Goal: Task Accomplishment & Management: Manage account settings

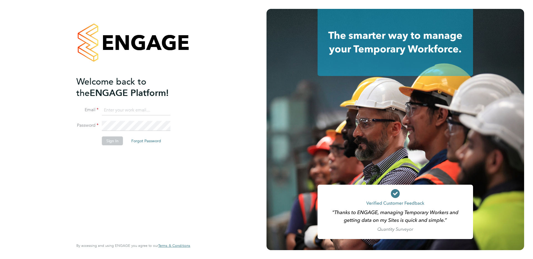
click at [136, 114] on input at bounding box center [136, 110] width 69 height 10
type input "supportuser4@engagetech.com"
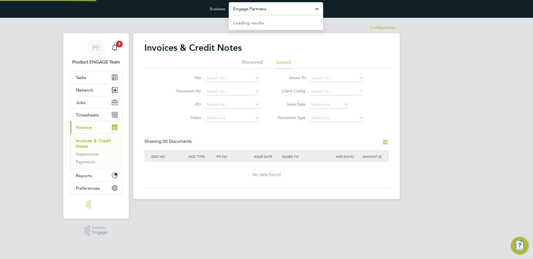
click at [246, 12] on input "Engage Partners" at bounding box center [276, 8] width 94 height 13
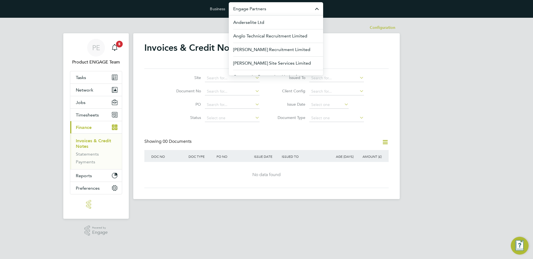
click at [246, 12] on input "Engage Partners" at bounding box center [276, 8] width 94 height 13
type input "E"
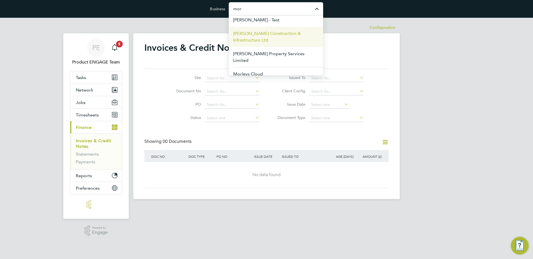
scroll to position [30, 0]
click at [259, 38] on span "[PERSON_NAME] Construction & Infrastructure Ltd" at bounding box center [275, 36] width 85 height 13
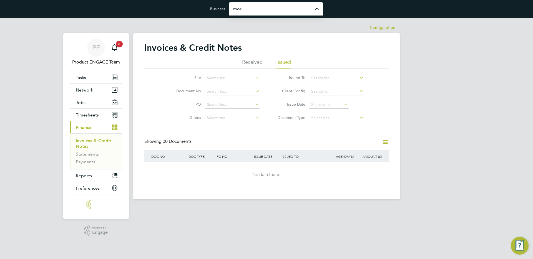
type input "[PERSON_NAME] Construction & Infrastructure Ltd"
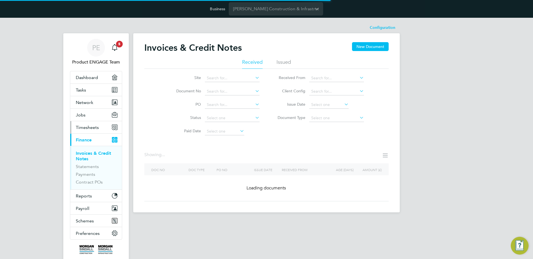
click at [87, 128] on span "Timesheets" at bounding box center [87, 127] width 23 height 5
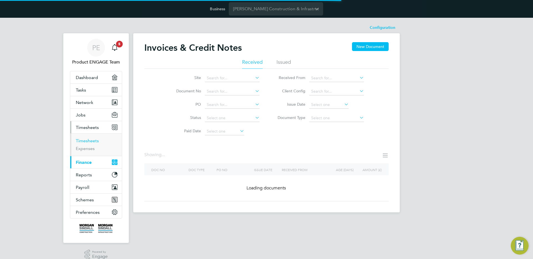
click at [90, 140] on link "Timesheets" at bounding box center [87, 140] width 23 height 5
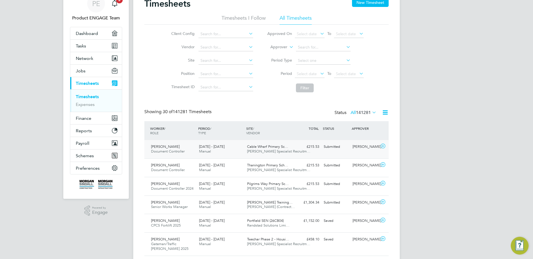
click at [264, 153] on span "Hays Specialist Recruitm…" at bounding box center [278, 151] width 63 height 5
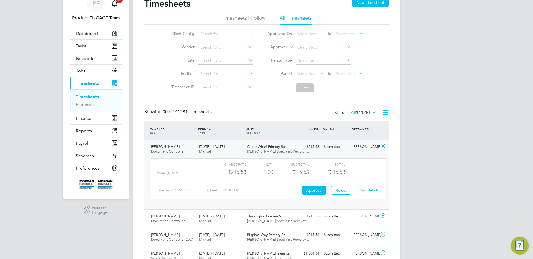
click at [371, 191] on link "View Details" at bounding box center [368, 190] width 20 height 5
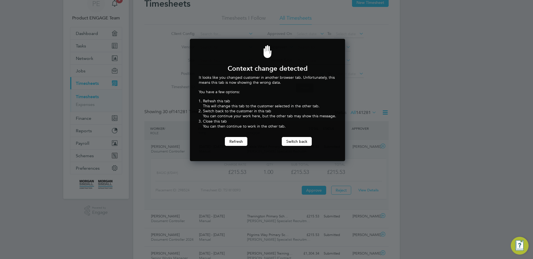
scroll to position [123, 153]
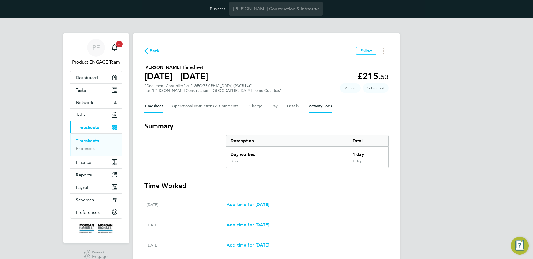
click at [319, 109] on Logs-tab "Activity Logs" at bounding box center [320, 106] width 23 height 13
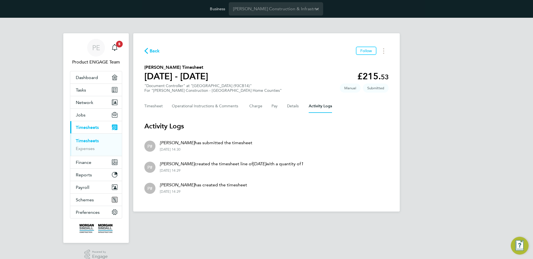
scroll to position [8, 0]
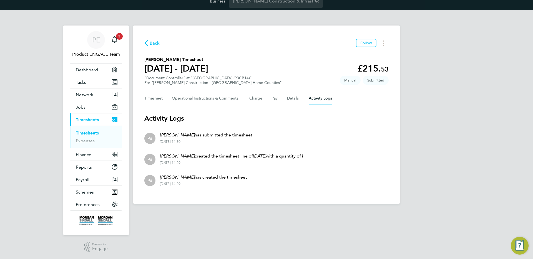
drag, startPoint x: 195, startPoint y: 178, endPoint x: 153, endPoint y: 178, distance: 42.2
click at [153, 178] on li "P# Sophie Protheroe has created the timesheet 28 Aug 2025 - 14:29" at bounding box center [266, 180] width 244 height 21
copy li "Sophie Protheroe"
click at [287, 100] on button "Details" at bounding box center [293, 98] width 13 height 13
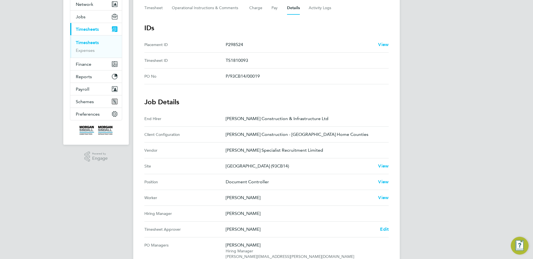
scroll to position [107, 0]
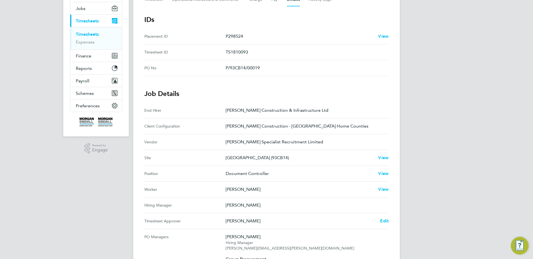
click at [243, 190] on p "Sophie Protheroe" at bounding box center [300, 189] width 148 height 7
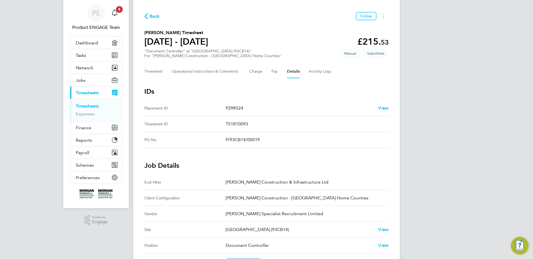
scroll to position [32, 0]
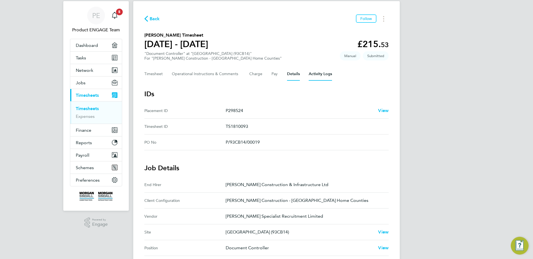
click at [316, 76] on Logs-tab "Activity Logs" at bounding box center [320, 73] width 23 height 13
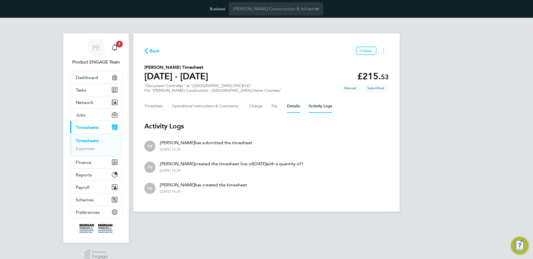
click at [295, 105] on button "Details" at bounding box center [293, 106] width 13 height 13
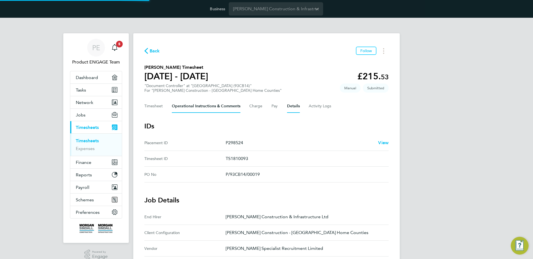
click at [217, 109] on Comments-tab "Operational Instructions & Comments" at bounding box center [206, 106] width 69 height 13
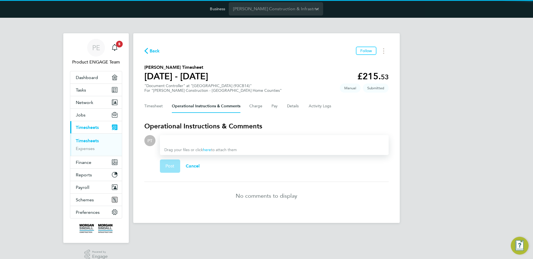
click at [187, 140] on div at bounding box center [274, 140] width 220 height 7
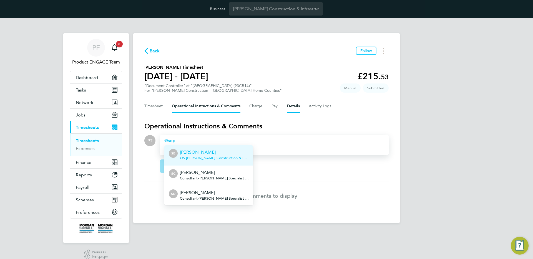
click at [294, 108] on button "Details" at bounding box center [293, 106] width 13 height 13
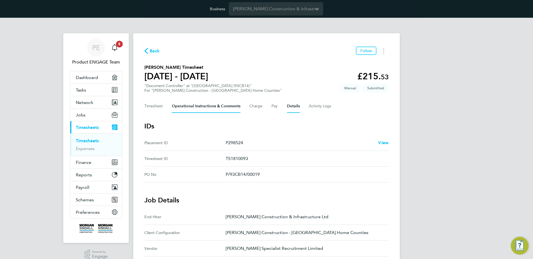
click at [221, 110] on Comments-tab "Operational Instructions & Comments" at bounding box center [206, 106] width 69 height 13
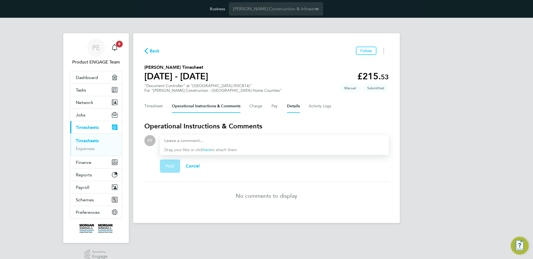
click at [291, 112] on button "Details" at bounding box center [293, 106] width 13 height 13
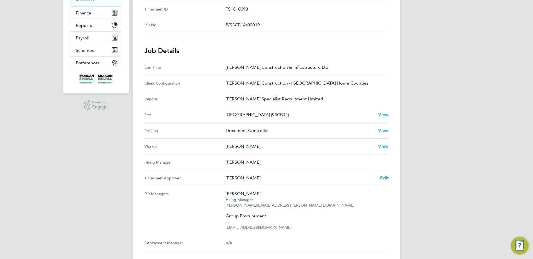
scroll to position [149, 0]
click at [249, 98] on p "Hays Specialist Recruitment Limited" at bounding box center [305, 99] width 158 height 7
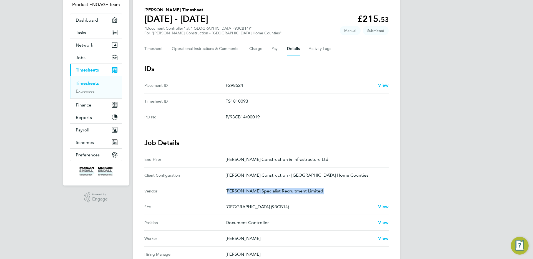
scroll to position [0, 0]
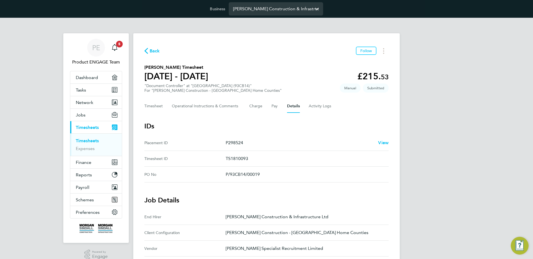
click at [270, 11] on input "[PERSON_NAME] Construction & Infrastructure Ltd" at bounding box center [276, 8] width 94 height 13
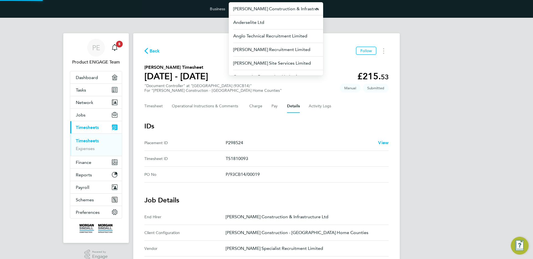
click at [270, 11] on input "[PERSON_NAME] Construction & Infrastructure Ltd" at bounding box center [276, 8] width 94 height 13
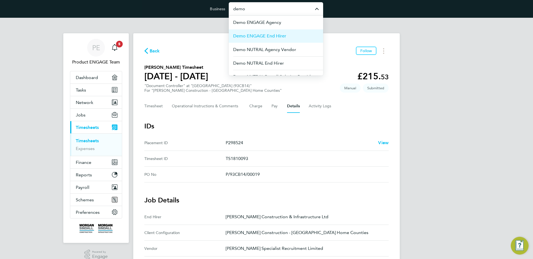
click at [272, 35] on span "Demo ENGAGE End Hirer" at bounding box center [259, 36] width 53 height 7
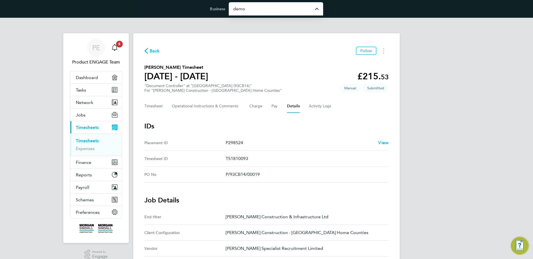
type input "Demo ENGAGE End Hirer"
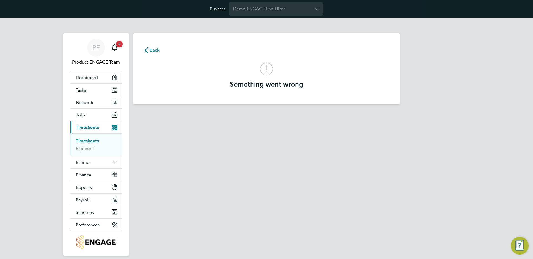
click at [148, 49] on span "Back" at bounding box center [152, 49] width 16 height 5
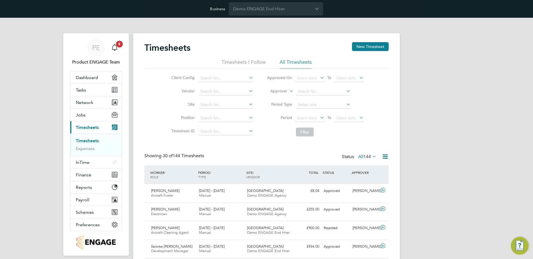
click at [90, 141] on link "Timesheets" at bounding box center [87, 140] width 23 height 5
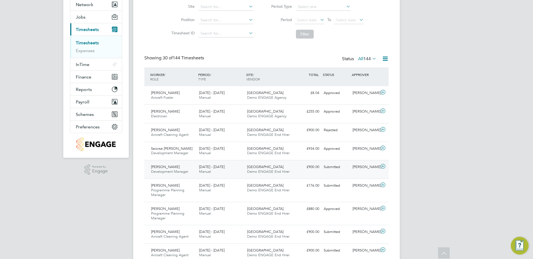
click at [283, 166] on div "Edinburgh Airport Demo ENGAGE End Hirer" at bounding box center [269, 170] width 48 height 14
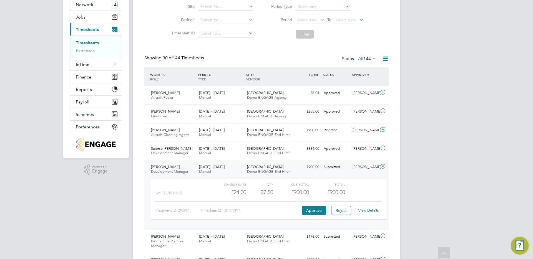
click at [371, 211] on link "View Details" at bounding box center [368, 210] width 20 height 5
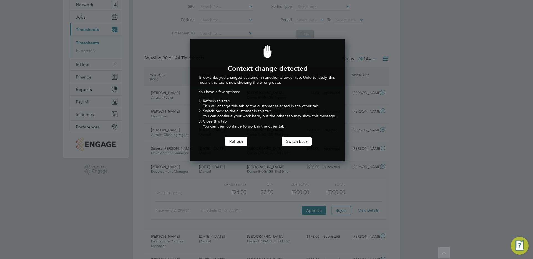
scroll to position [123, 153]
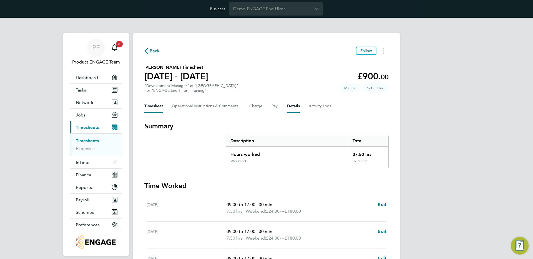
click at [295, 107] on button "Details" at bounding box center [293, 106] width 13 height 13
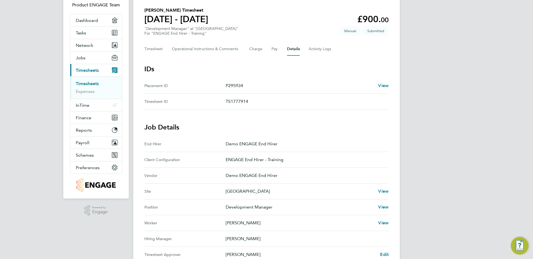
scroll to position [79, 0]
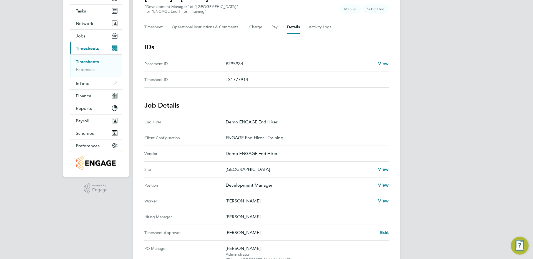
click at [244, 151] on p "Demo ENGAGE End Hirer" at bounding box center [305, 153] width 158 height 7
click at [241, 155] on p "Demo ENGAGE End Hirer" at bounding box center [305, 153] width 158 height 7
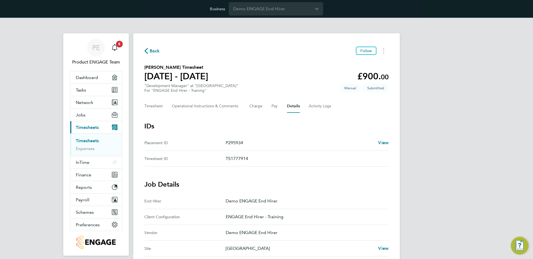
click at [143, 51] on div "Back Follow Elliot Archer's Timesheet 12 - 18 May 2025 £900. 00 "Development Ma…" at bounding box center [266, 255] width 266 height 444
click at [148, 51] on span "Back" at bounding box center [152, 50] width 16 height 5
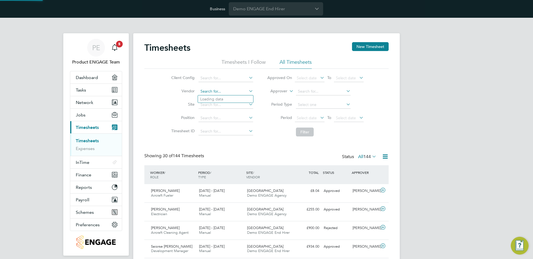
click at [207, 92] on input at bounding box center [225, 92] width 55 height 8
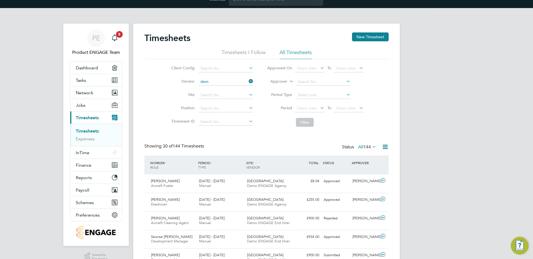
click at [228, 90] on li "Dem o ENGAGE Agency" at bounding box center [235, 89] width 75 height 7
type input "Demo ENGAGE Agency"
click at [309, 122] on button "Filter" at bounding box center [305, 122] width 18 height 9
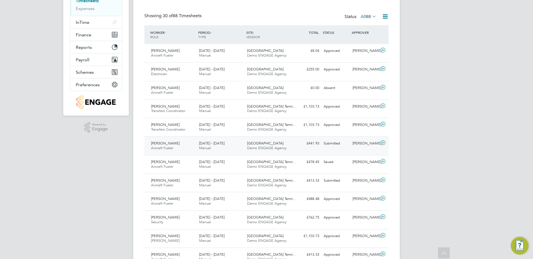
click at [319, 145] on div "£441.93 Submitted" at bounding box center [306, 143] width 29 height 9
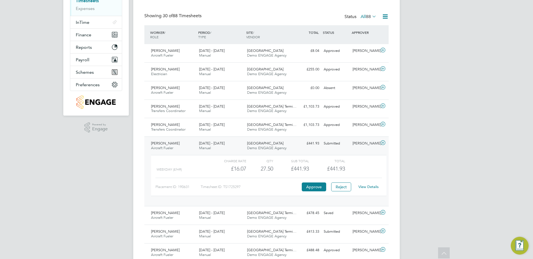
click at [369, 186] on link "View Details" at bounding box center [368, 186] width 20 height 5
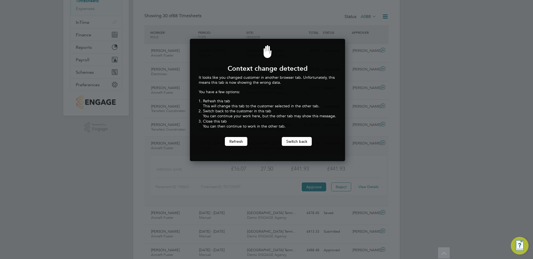
scroll to position [123, 153]
click at [337, 22] on div at bounding box center [266, 129] width 533 height 259
click at [230, 144] on button "Refresh" at bounding box center [236, 141] width 22 height 9
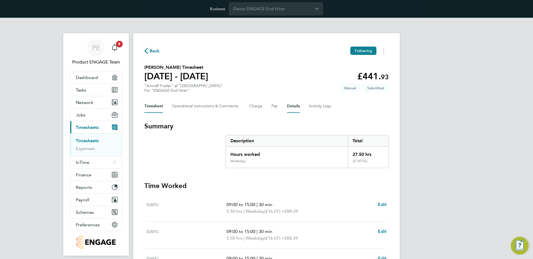
click at [297, 106] on button "Details" at bounding box center [293, 106] width 13 height 13
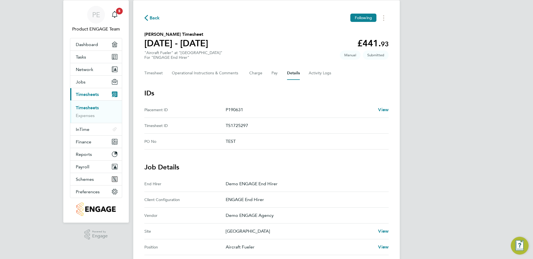
scroll to position [33, 0]
click at [381, 110] on span "View" at bounding box center [383, 109] width 11 height 5
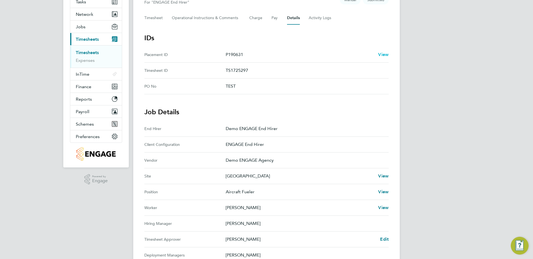
scroll to position [0, 0]
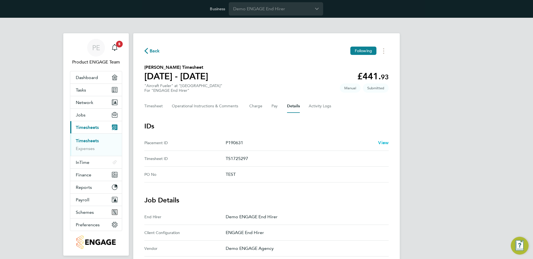
click at [381, 142] on span "View" at bounding box center [383, 142] width 11 height 5
click at [386, 141] on span "View" at bounding box center [383, 142] width 11 height 5
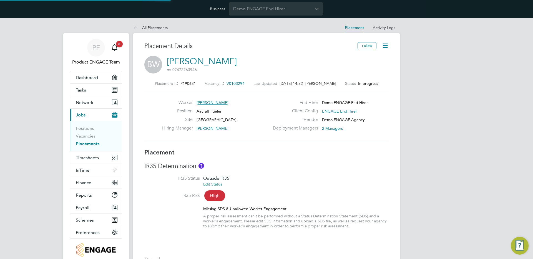
type input "[PERSON_NAME]"
type input "[DATE]"
type input "08:00"
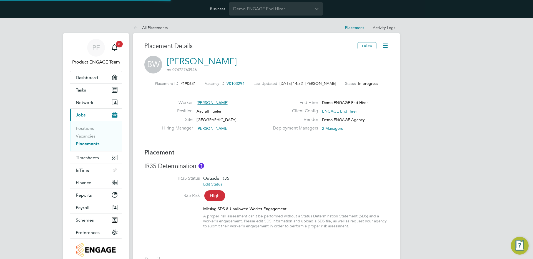
type input "18:00"
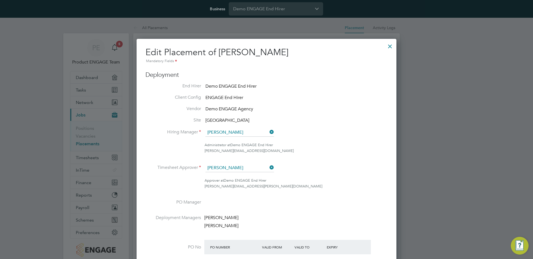
click at [391, 44] on div at bounding box center [390, 45] width 10 height 10
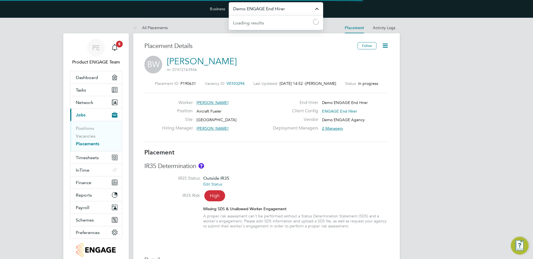
click at [271, 10] on input "Demo ENGAGE End Hirer" at bounding box center [276, 8] width 94 height 13
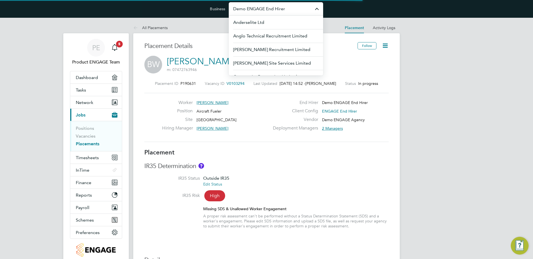
click at [271, 10] on input "Demo ENGAGE End Hirer" at bounding box center [276, 8] width 94 height 13
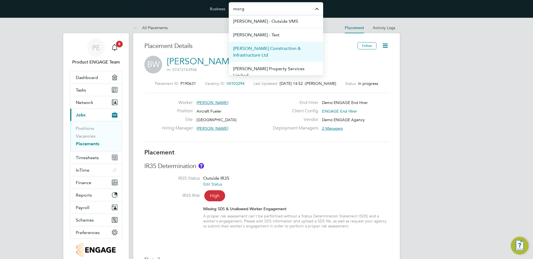
click at [285, 47] on span "[PERSON_NAME] Construction & Infrastructure Ltd" at bounding box center [275, 51] width 85 height 13
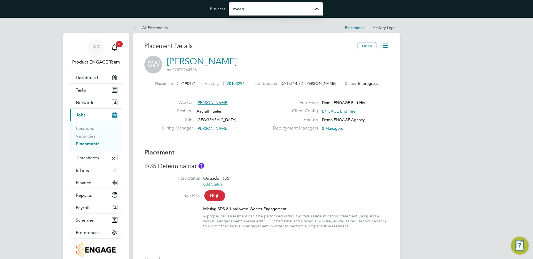
type input "[PERSON_NAME] Construction & Infrastructure Ltd"
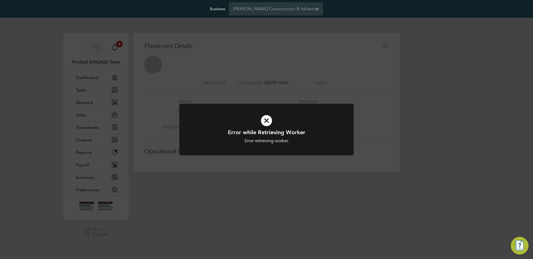
click at [274, 56] on div "Error while Retrieving Worker Error retrieving worker. Cancel Okay" at bounding box center [266, 129] width 533 height 259
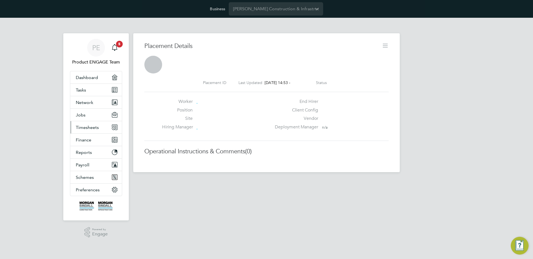
click at [97, 122] on button "Timesheets" at bounding box center [96, 127] width 52 height 12
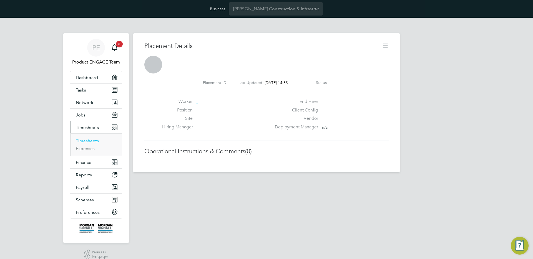
click at [85, 141] on link "Timesheets" at bounding box center [87, 140] width 23 height 5
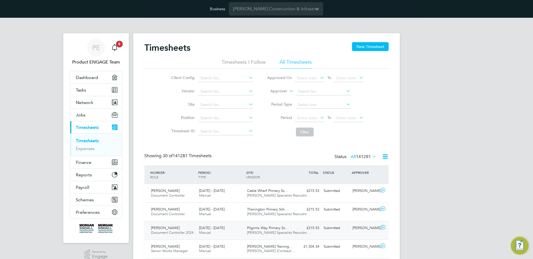
scroll to position [3, 3]
click at [280, 193] on span "Cable Wharf Primary Sc…" at bounding box center [267, 190] width 41 height 5
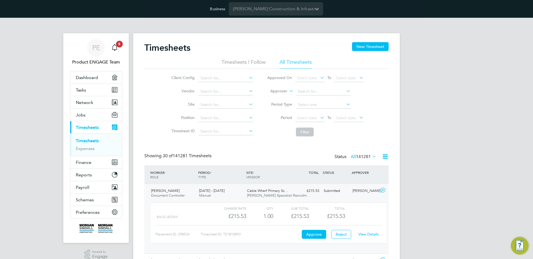
click at [370, 235] on link "View Details" at bounding box center [368, 234] width 20 height 5
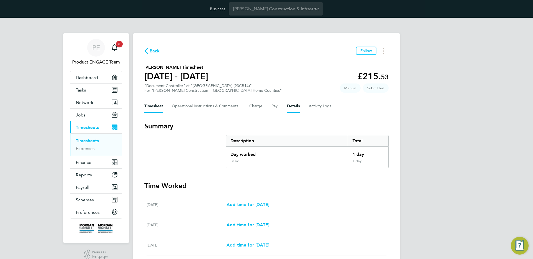
click at [297, 105] on button "Details" at bounding box center [293, 106] width 13 height 13
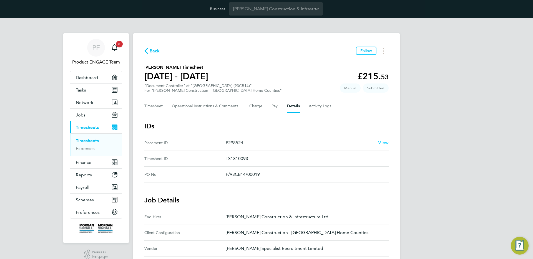
click at [383, 144] on span "View" at bounding box center [383, 142] width 11 height 5
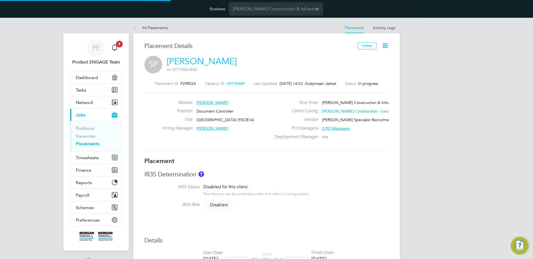
scroll to position [3, 3]
type input "Benjamin Davison"
type input "[PERSON_NAME]"
type input "15 Jul 2025"
type input "26 Sep 2025"
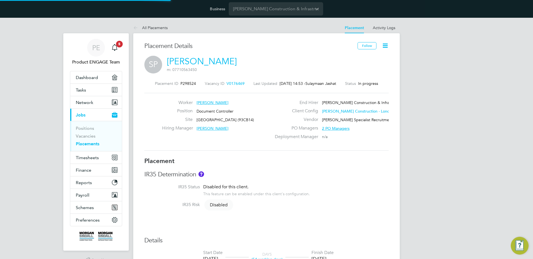
type input "08:00"
type input "18:00"
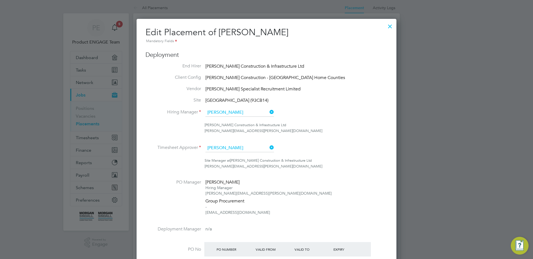
click at [389, 26] on div at bounding box center [390, 25] width 10 height 10
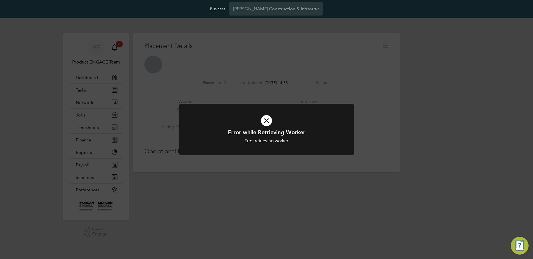
click at [358, 97] on div "Error while Retrieving Worker Error retrieving worker. Cancel Okay" at bounding box center [266, 129] width 533 height 259
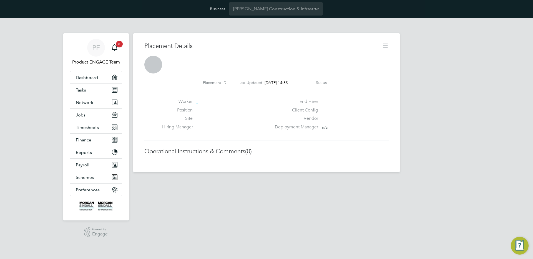
click at [368, 61] on div at bounding box center [266, 65] width 244 height 18
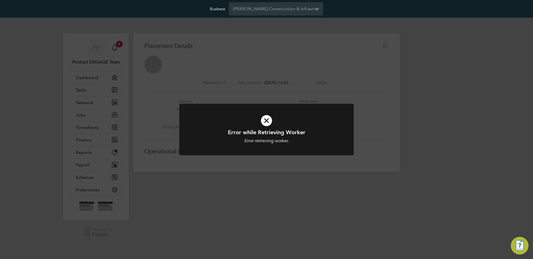
click at [359, 50] on div "Error while Retrieving Worker Error retrieving worker. Cancel Okay" at bounding box center [266, 129] width 533 height 259
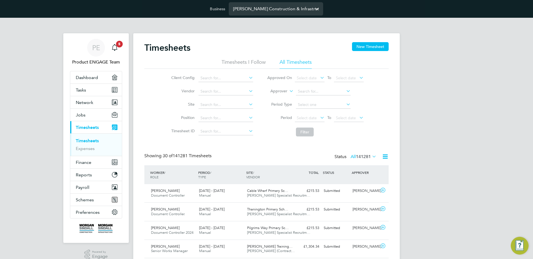
click at [278, 10] on input "Morgan Sindall Construction & Infrastructure Ltd" at bounding box center [276, 8] width 94 height 13
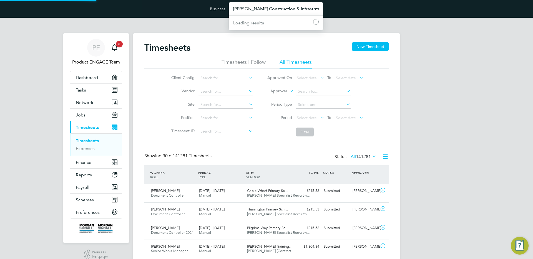
click at [278, 10] on input "Morgan Sindall Construction & Infrastructure Ltd" at bounding box center [276, 8] width 94 height 13
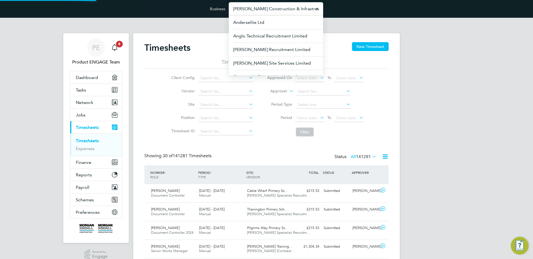
click at [278, 10] on input "Morgan Sindall Construction & Infrastructure Ltd" at bounding box center [276, 8] width 94 height 13
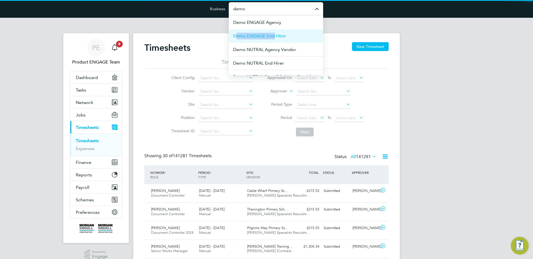
click at [272, 33] on span "Demo ENGAGE End Hirer" at bounding box center [259, 36] width 53 height 7
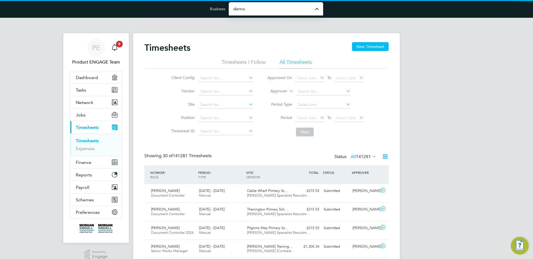
type input "Demo ENGAGE End Hirer"
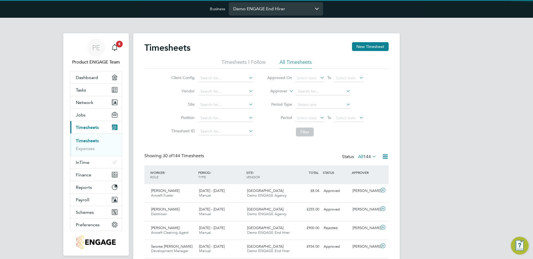
click at [274, 11] on input "Demo ENGAGE End Hirer" at bounding box center [276, 8] width 94 height 13
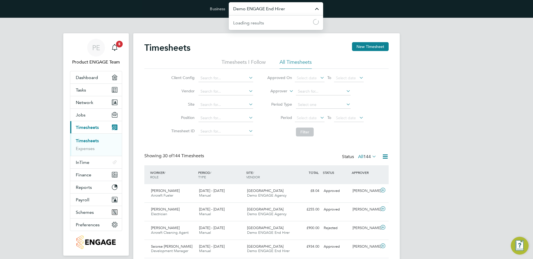
click at [274, 11] on input "Demo ENGAGE End Hirer" at bounding box center [276, 8] width 94 height 13
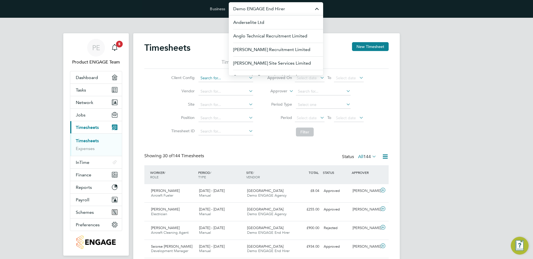
click at [211, 75] on input at bounding box center [225, 78] width 55 height 8
click at [230, 95] on li "ENGAGE Agency" at bounding box center [241, 93] width 86 height 7
type input "ENGAGE Agency"
click at [247, 78] on icon at bounding box center [247, 78] width 0 height 8
click at [232, 91] on input at bounding box center [225, 92] width 55 height 8
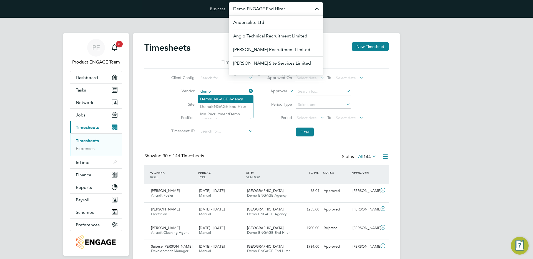
click at [231, 99] on li "Demo ENGAGE Agency" at bounding box center [225, 98] width 55 height 7
type input "Demo ENGAGE Agency"
click at [306, 134] on button "Filter" at bounding box center [305, 132] width 18 height 9
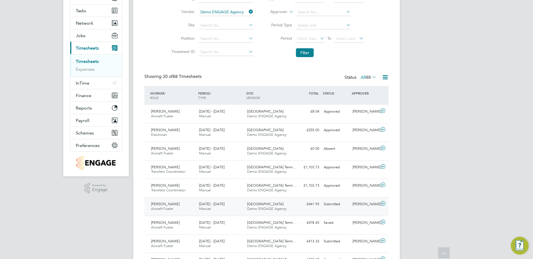
click at [333, 210] on div "Brian Walker Aircraft Fueler 15 - 21 Apr 2025 15 - 21 Apr 2025 Manual Gatwick A…" at bounding box center [266, 206] width 244 height 19
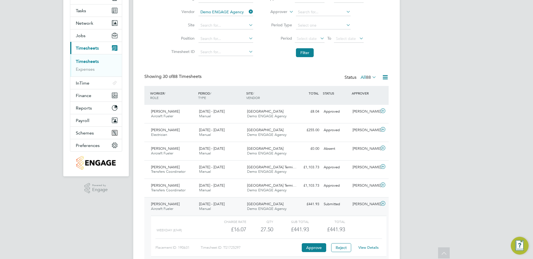
click at [368, 246] on link "View Details" at bounding box center [368, 247] width 20 height 5
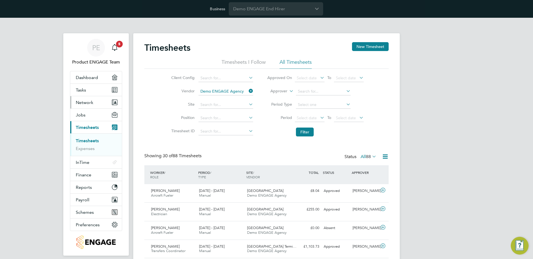
click at [95, 100] on button "Network" at bounding box center [96, 102] width 52 height 12
click at [251, 11] on input "Demo ENGAGE End Hirer" at bounding box center [276, 8] width 94 height 13
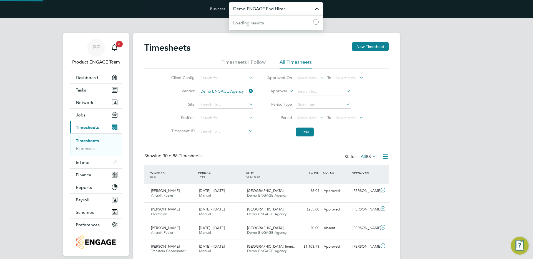
click at [251, 11] on input "Demo ENGAGE End Hirer" at bounding box center [276, 8] width 94 height 13
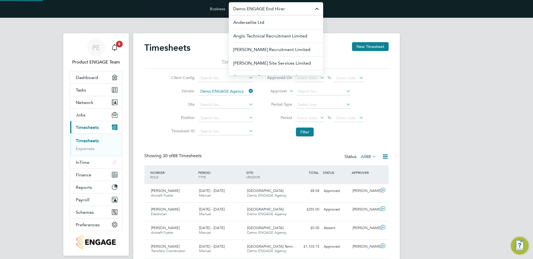
click at [251, 11] on input "Demo ENGAGE End Hirer" at bounding box center [276, 8] width 94 height 13
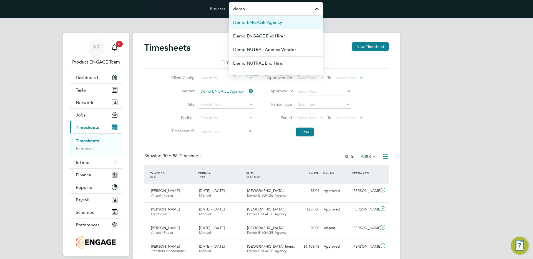
click at [267, 26] on li "Demo ENGAGE Agency" at bounding box center [276, 23] width 94 height 14
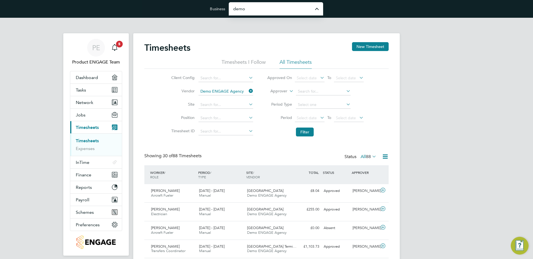
type input "Demo ENGAGE Agency"
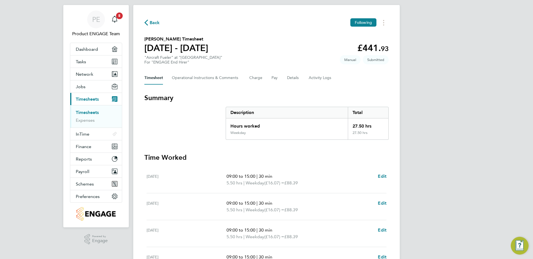
scroll to position [27, 0]
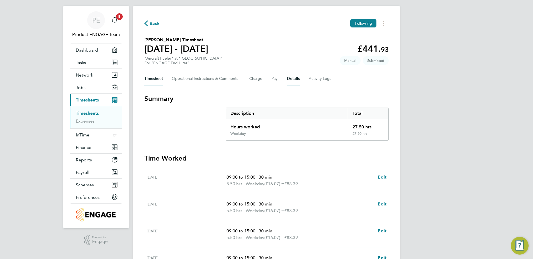
click at [296, 80] on button "Details" at bounding box center [293, 78] width 13 height 13
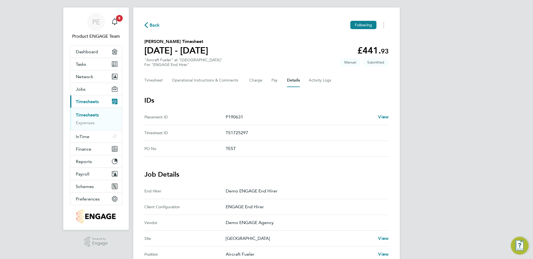
scroll to position [25, 0]
click at [383, 117] on span "View" at bounding box center [383, 117] width 11 height 5
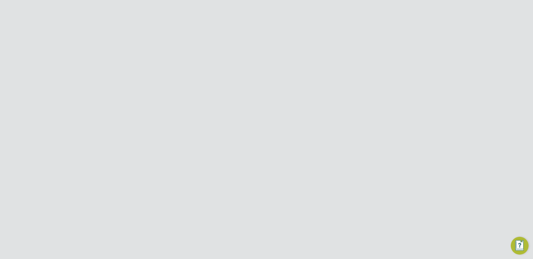
click at [382, 48] on icon at bounding box center [384, 45] width 7 height 7
click at [366, 59] on li "Edit Placement e" at bounding box center [367, 59] width 41 height 8
type input "[PERSON_NAME]"
type input "12 Jul 2023"
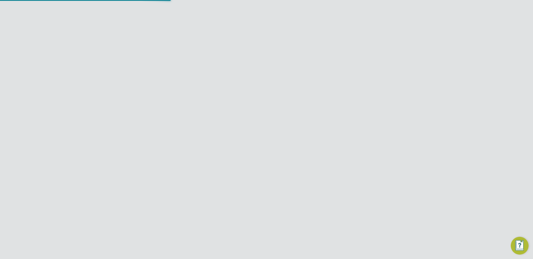
type input "01 Mar 2026"
type input "08:00"
type input "18:00"
click at [236, 140] on button "Add Consultant" at bounding box center [230, 139] width 41 height 9
click at [232, 138] on input at bounding box center [242, 139] width 69 height 8
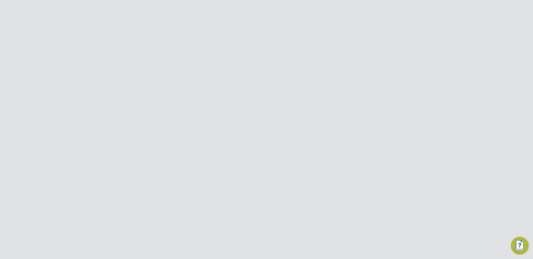
click at [232, 146] on li "Oliver Phillips" at bounding box center [244, 146] width 69 height 7
type input "Oliver Phillips"
click at [271, 139] on icon at bounding box center [271, 139] width 0 height 8
click at [389, 47] on div at bounding box center [390, 45] width 10 height 10
click at [230, 142] on button "Refresh" at bounding box center [236, 141] width 22 height 9
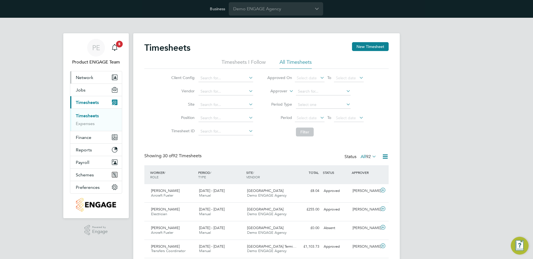
click at [87, 80] on button "Network" at bounding box center [96, 77] width 52 height 12
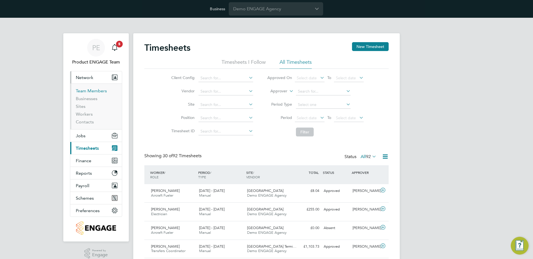
click at [90, 90] on link "Team Members" at bounding box center [91, 90] width 31 height 5
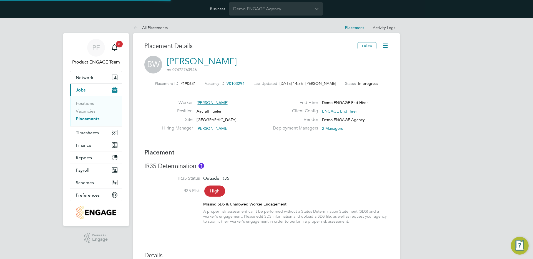
type input "[PERSON_NAME]"
type input "[DATE]"
type input "08:00"
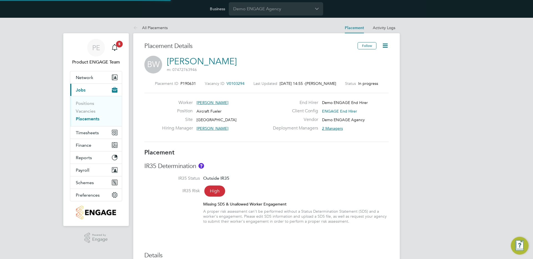
type input "18:00"
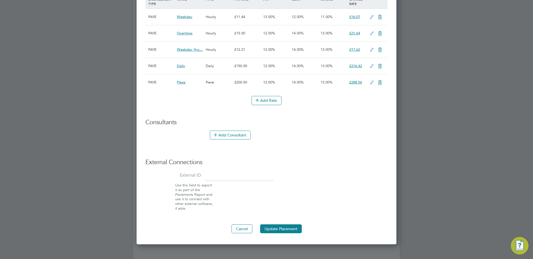
click at [232, 130] on div "Consultants Add Consultant" at bounding box center [266, 131] width 242 height 27
click at [232, 136] on button "Add Consultant" at bounding box center [230, 135] width 41 height 9
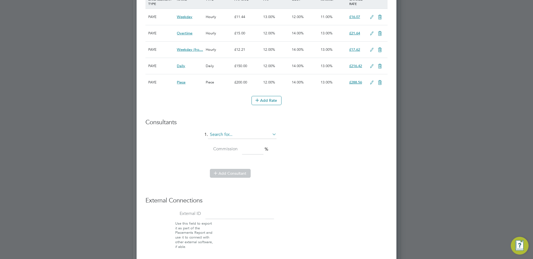
click at [231, 137] on input at bounding box center [242, 135] width 69 height 8
click at [227, 148] on li "Will Ingram" at bounding box center [244, 149] width 69 height 7
type input "Will Ingram"
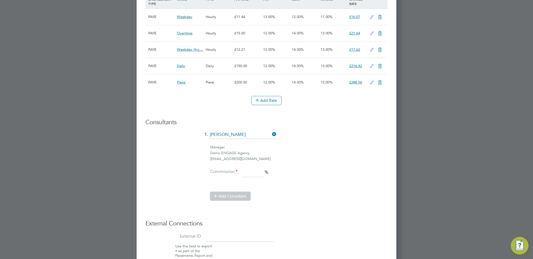
click at [256, 176] on input at bounding box center [252, 173] width 21 height 10
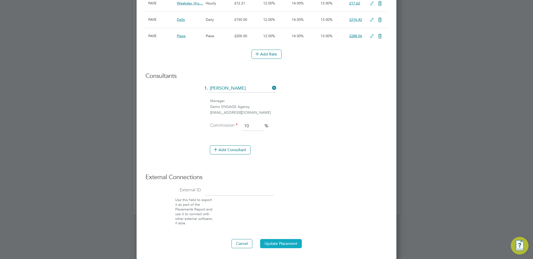
type input "10"
click at [291, 247] on button "Update Placement" at bounding box center [281, 243] width 42 height 9
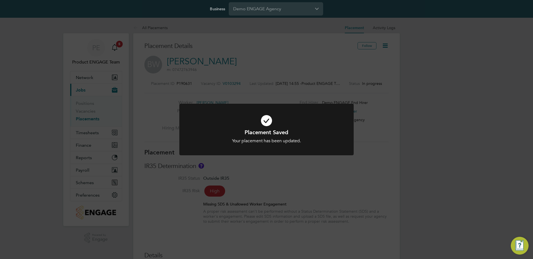
click at [431, 111] on div "Placement Saved Your placement has been updated. Cancel Okay" at bounding box center [266, 129] width 533 height 259
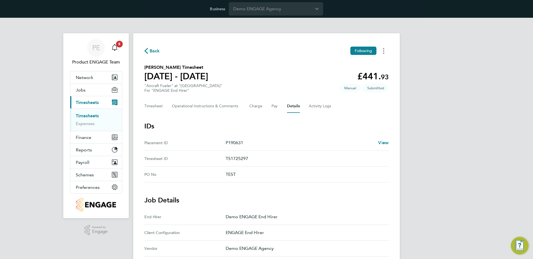
click at [382, 52] on button "Timesheets Menu" at bounding box center [383, 51] width 10 height 9
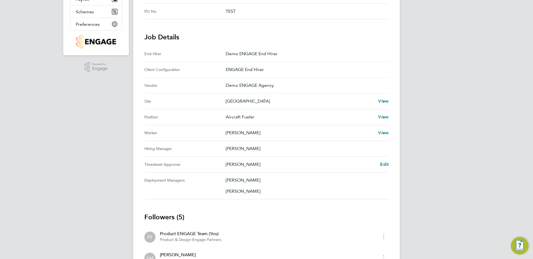
scroll to position [273, 0]
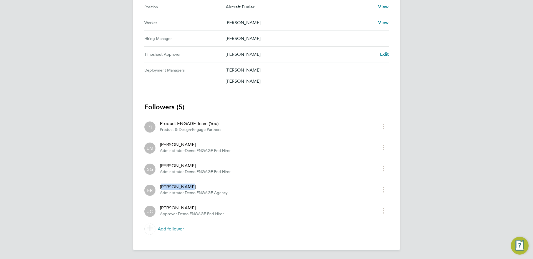
drag, startPoint x: 234, startPoint y: 190, endPoint x: 159, endPoint y: 188, distance: 74.9
click at [158, 189] on app-follower-row "ER [PERSON_NAME] Administrator · Demo ENGAGE Agency" at bounding box center [261, 190] width 234 height 12
drag, startPoint x: 238, startPoint y: 197, endPoint x: 198, endPoint y: 196, distance: 39.7
click at [198, 196] on li "ER [PERSON_NAME] Administrator · Demo ENGAGE Agency" at bounding box center [266, 189] width 244 height 21
click at [177, 189] on div "[PERSON_NAME]" at bounding box center [194, 187] width 68 height 7
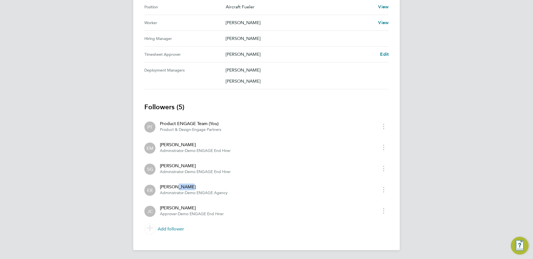
click at [177, 189] on div "[PERSON_NAME]" at bounding box center [194, 187] width 68 height 7
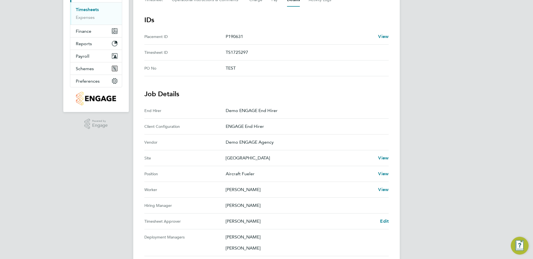
scroll to position [141, 0]
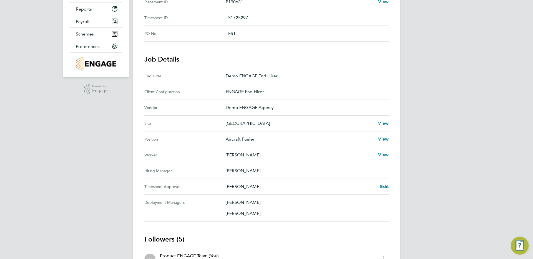
click at [246, 170] on p "[PERSON_NAME]" at bounding box center [305, 171] width 158 height 7
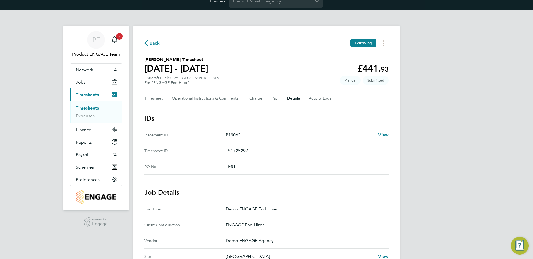
scroll to position [0, 0]
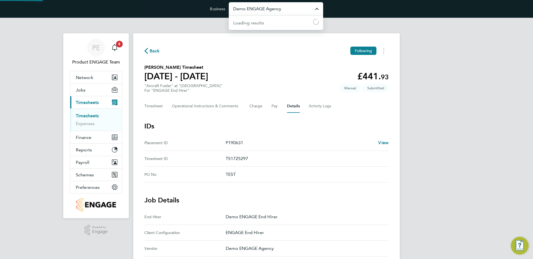
click at [265, 7] on input "Demo ENGAGE Agency" at bounding box center [276, 8] width 94 height 13
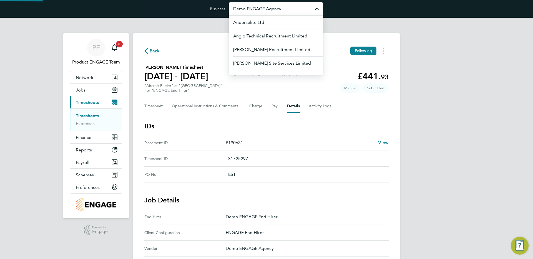
click at [265, 7] on input "Demo ENGAGE Agency" at bounding box center [276, 8] width 94 height 13
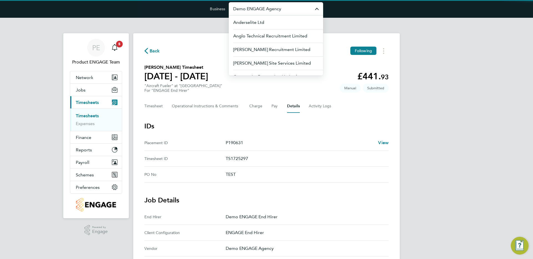
click at [265, 7] on input "Demo ENGAGE Agency" at bounding box center [276, 8] width 94 height 13
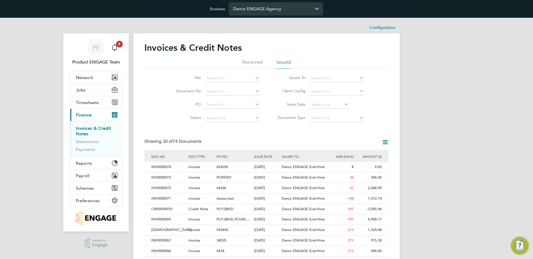
click at [272, 11] on input "Demo ENGAGE Agency" at bounding box center [276, 8] width 94 height 13
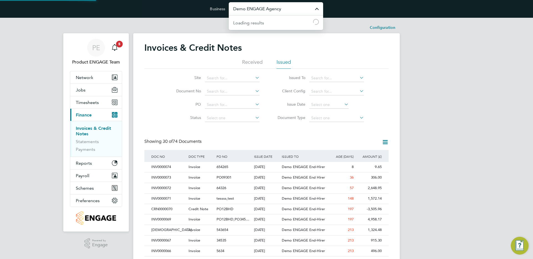
click at [272, 11] on input "Demo ENGAGE Agency" at bounding box center [276, 8] width 94 height 13
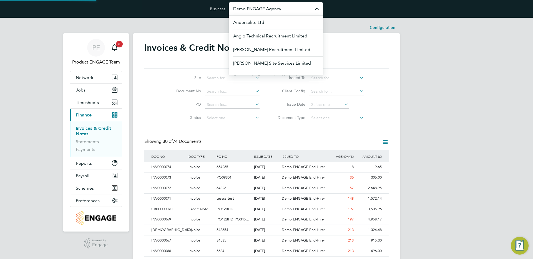
click at [272, 11] on input "Demo ENGAGE Agency" at bounding box center [276, 8] width 94 height 13
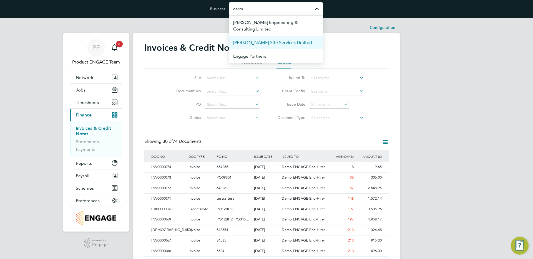
click at [273, 44] on span "[PERSON_NAME] Site Services Limited" at bounding box center [272, 42] width 79 height 7
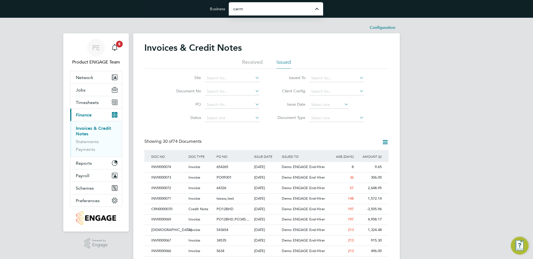
type input "[PERSON_NAME] Site Services Limited"
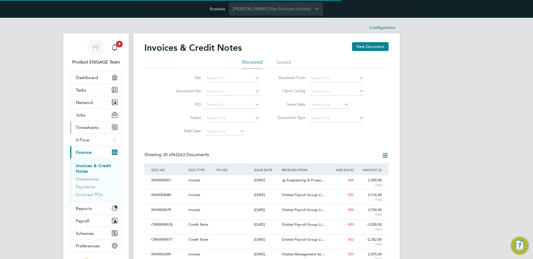
click at [106, 125] on button "Timesheets" at bounding box center [96, 127] width 52 height 12
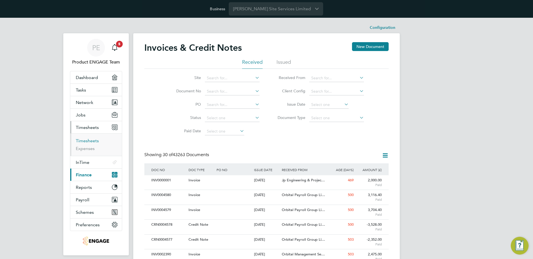
click at [91, 139] on link "Timesheets" at bounding box center [87, 140] width 23 height 5
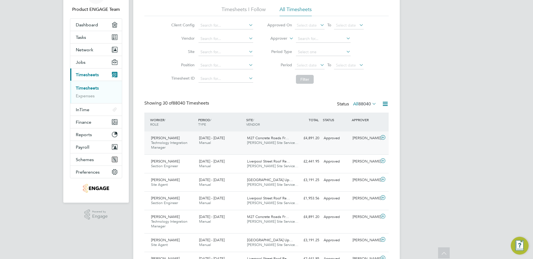
click at [300, 134] on div "£4,891.20 Approved" at bounding box center [306, 138] width 29 height 9
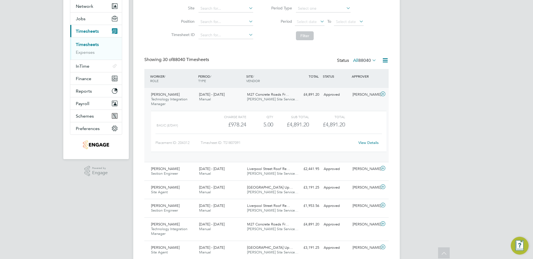
click at [368, 142] on link "View Details" at bounding box center [368, 142] width 20 height 5
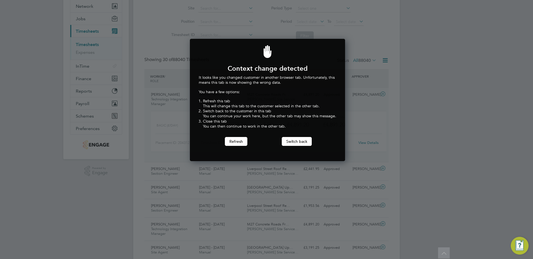
scroll to position [123, 153]
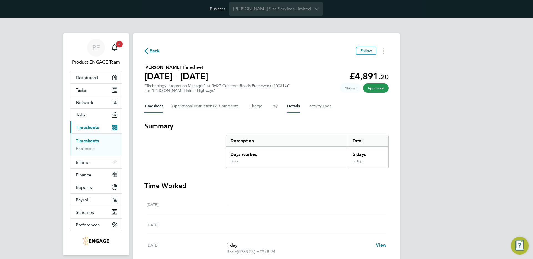
click at [289, 109] on button "Details" at bounding box center [293, 106] width 13 height 13
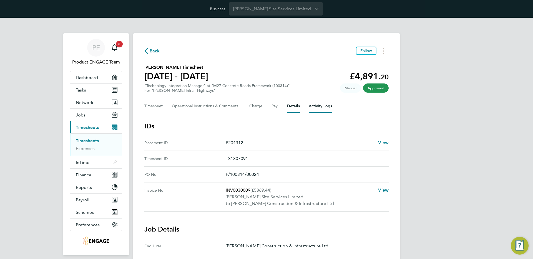
click at [309, 110] on Logs-tab "Activity Logs" at bounding box center [320, 106] width 23 height 13
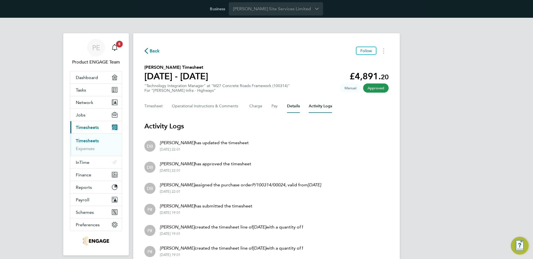
click at [287, 105] on button "Details" at bounding box center [293, 106] width 13 height 13
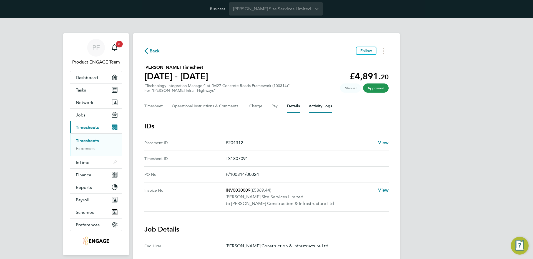
click at [315, 110] on Logs-tab "Activity Logs" at bounding box center [320, 106] width 23 height 13
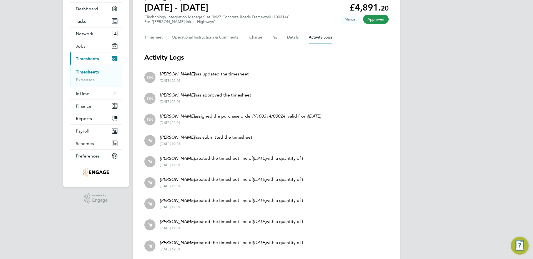
scroll to position [30, 0]
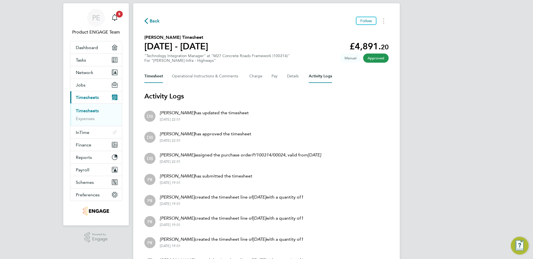
click at [160, 74] on button "Timesheet" at bounding box center [153, 76] width 19 height 13
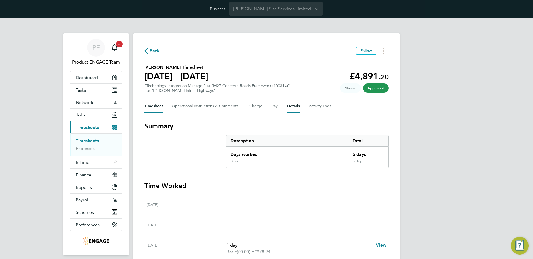
click at [292, 109] on button "Details" at bounding box center [293, 106] width 13 height 13
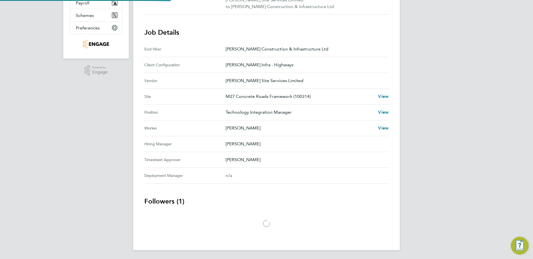
scroll to position [207, 0]
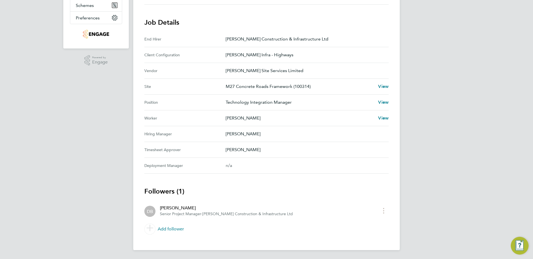
click at [230, 214] on span "Morgan Sindall Construction & Infrastructure Ltd" at bounding box center [247, 214] width 90 height 5
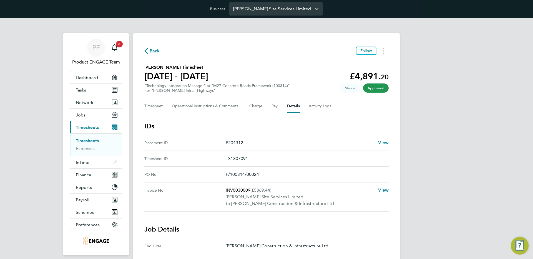
click at [273, 8] on input "Carmichael Site Services Limited" at bounding box center [276, 8] width 94 height 13
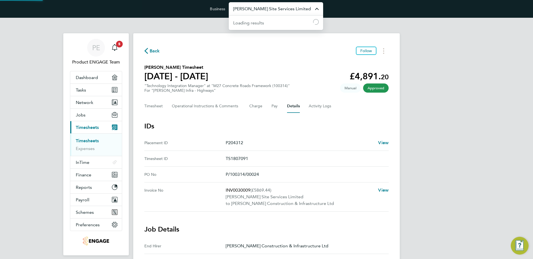
click at [273, 8] on input "Carmichael Site Services Limited" at bounding box center [276, 8] width 94 height 13
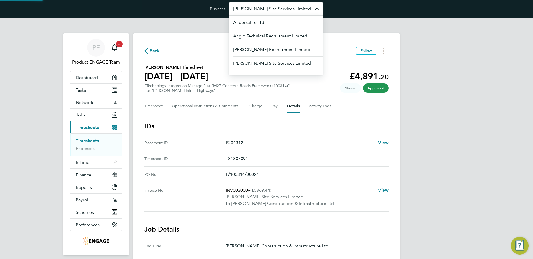
click at [273, 8] on input "Carmichael Site Services Limited" at bounding box center [276, 8] width 94 height 13
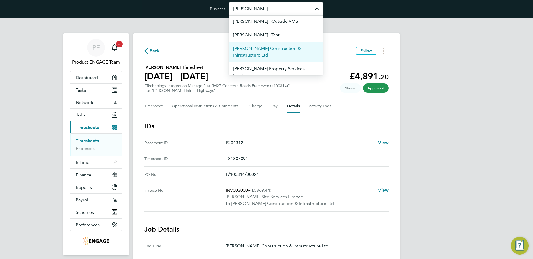
click at [283, 51] on span "Morgan Sindall Construction & Infrastructure Ltd" at bounding box center [275, 51] width 85 height 13
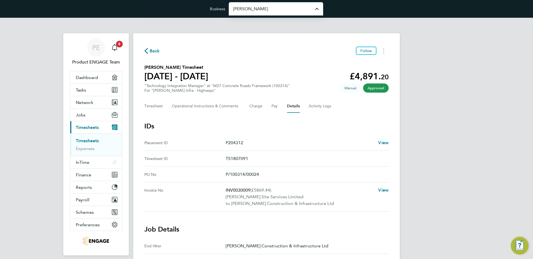
type input "Morgan Sindall Construction & Infrastructure Ltd"
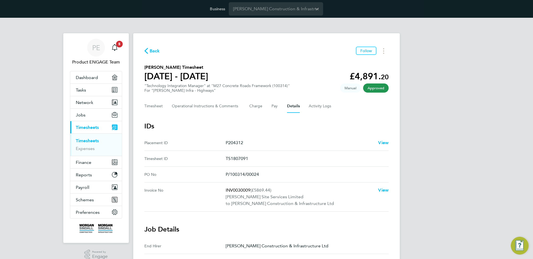
click at [86, 144] on li "Timesheets" at bounding box center [97, 142] width 42 height 8
click at [86, 138] on ul "Timesheets Expenses" at bounding box center [96, 144] width 52 height 22
click at [86, 139] on link "Timesheets" at bounding box center [87, 140] width 23 height 5
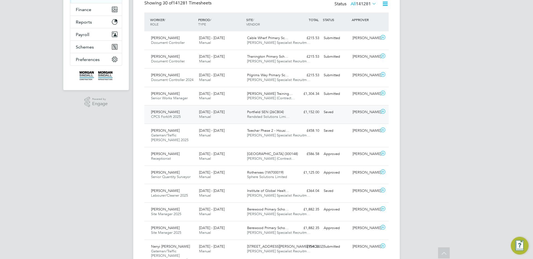
click at [277, 118] on span "Randstad Solutions Limi…" at bounding box center [268, 116] width 42 height 5
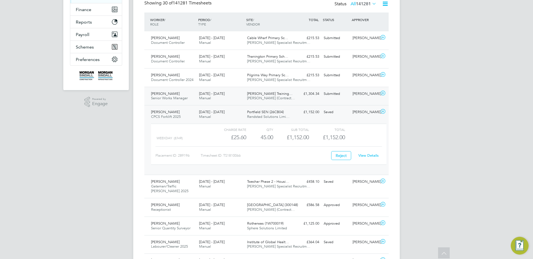
click at [306, 93] on div "£1,304.34 Submitted" at bounding box center [306, 93] width 29 height 9
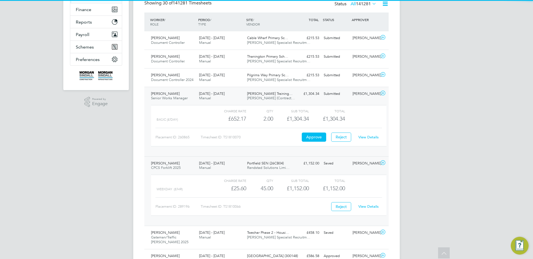
click at [368, 135] on link "View Details" at bounding box center [368, 137] width 20 height 5
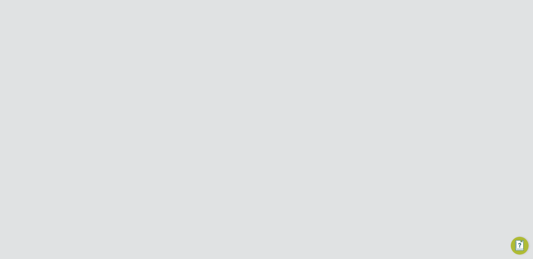
click at [294, 107] on button "Details" at bounding box center [293, 106] width 13 height 13
click at [315, 110] on Logs-tab "Activity Logs" at bounding box center [320, 106] width 23 height 13
click at [300, 100] on div "Timesheet Operational Instructions & Comments Charge Pay Details Activity Logs" at bounding box center [266, 98] width 244 height 13
click at [295, 100] on button "Details" at bounding box center [293, 98] width 13 height 13
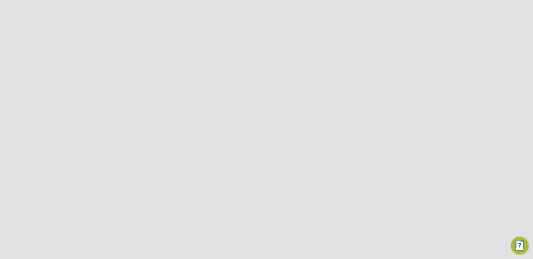
scroll to position [187, 0]
click at [385, 108] on span "View" at bounding box center [383, 108] width 11 height 5
click at [262, 11] on input "[PERSON_NAME] Construction & Infrastructure Ltd" at bounding box center [276, 8] width 94 height 13
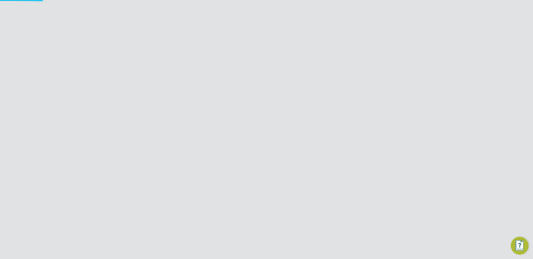
click at [262, 11] on input "[PERSON_NAME] Construction & Infrastructure Ltd" at bounding box center [276, 8] width 94 height 13
click at [381, 142] on span "View" at bounding box center [383, 142] width 11 height 5
click at [244, 154] on p "[PERSON_NAME]" at bounding box center [300, 153] width 148 height 7
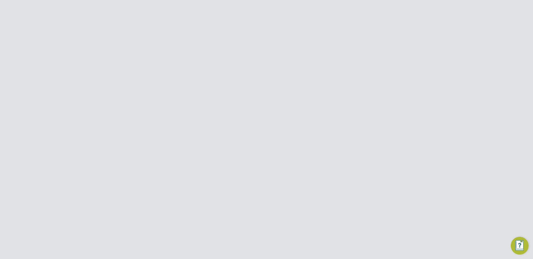
click at [244, 154] on p "[PERSON_NAME]" at bounding box center [300, 153] width 148 height 7
copy p "[PERSON_NAME]"
click at [385, 143] on span "View" at bounding box center [383, 142] width 11 height 5
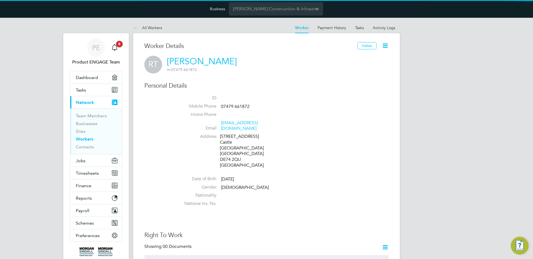
click at [386, 46] on icon at bounding box center [384, 45] width 7 height 7
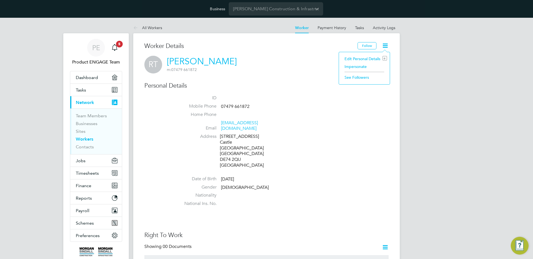
click at [363, 66] on li "Impersonate" at bounding box center [364, 67] width 45 height 8
click at [434, 13] on div "Business [PERSON_NAME] Construction & Infrastructure Ltd" at bounding box center [266, 9] width 533 height 18
click at [384, 46] on icon at bounding box center [384, 45] width 7 height 7
click at [362, 66] on li "Impersonate" at bounding box center [364, 67] width 45 height 8
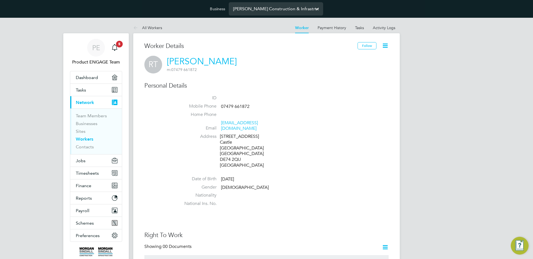
click at [276, 9] on input "[PERSON_NAME] Construction & Infrastructure Ltd" at bounding box center [276, 8] width 94 height 13
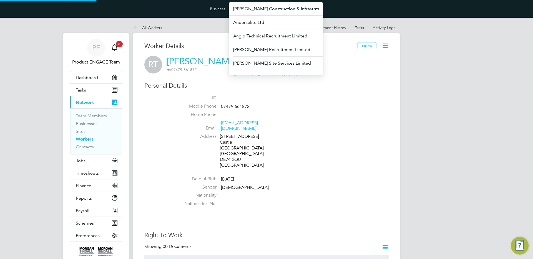
click at [276, 9] on input "[PERSON_NAME] Construction & Infrastructure Ltd" at bounding box center [276, 8] width 94 height 13
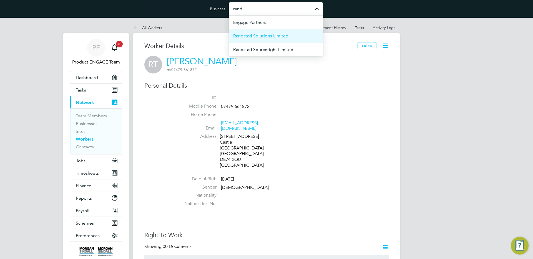
click at [272, 37] on span "Randstad Solutions Limited" at bounding box center [260, 36] width 55 height 7
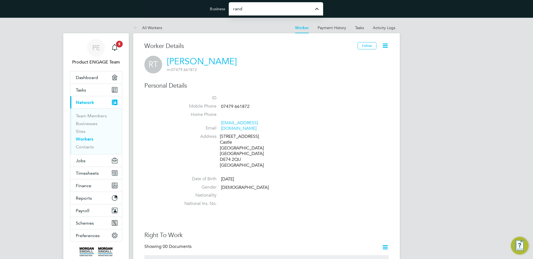
type input "Randstad Solutions Limited"
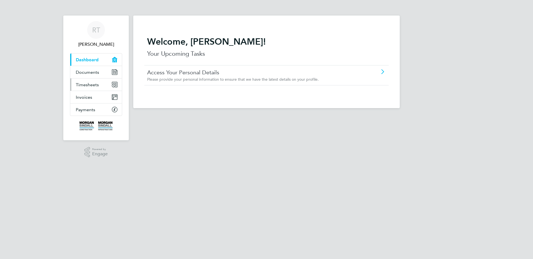
click at [103, 85] on link "Timesheets" at bounding box center [96, 85] width 52 height 12
click at [89, 86] on span "Timesheets" at bounding box center [87, 84] width 23 height 5
click at [102, 83] on link "Timesheets" at bounding box center [96, 85] width 52 height 12
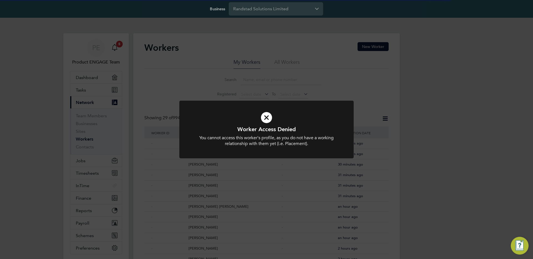
click at [292, 98] on div "Worker Access Denied You cannot access this worker's profile, as you do not hav…" at bounding box center [266, 129] width 533 height 259
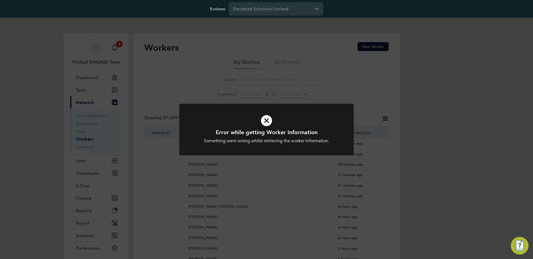
click at [290, 74] on div "Error while getting Worker Information Something went wrong whilst retrieving t…" at bounding box center [266, 129] width 533 height 259
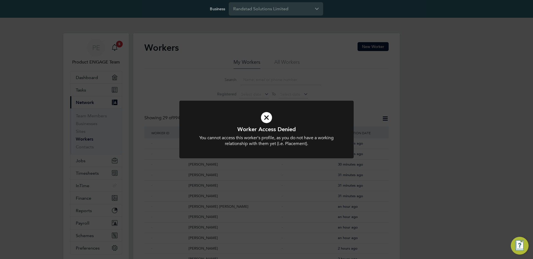
click at [232, 69] on div "Worker Access Denied You cannot access this worker's profile, as you do not hav…" at bounding box center [266, 129] width 533 height 259
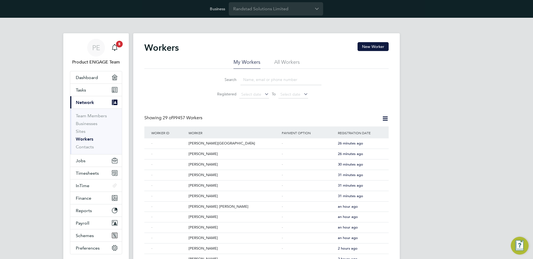
click at [88, 140] on link "Workers" at bounding box center [84, 138] width 17 height 5
click at [275, 76] on input at bounding box center [280, 79] width 81 height 11
click at [256, 80] on input at bounding box center [280, 79] width 81 height 11
click at [305, 57] on div "Workers New Worker" at bounding box center [266, 50] width 244 height 17
click at [293, 60] on li "All Workers" at bounding box center [287, 64] width 26 height 10
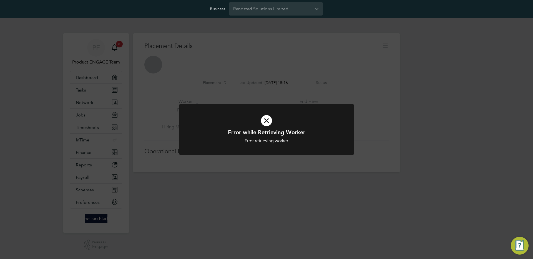
click at [324, 47] on div "Error while Retrieving Worker Error retrieving worker. Cancel Okay" at bounding box center [266, 129] width 533 height 259
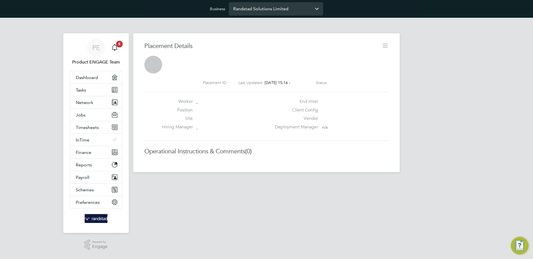
click at [267, 5] on input "Randstad Solutions Limited" at bounding box center [276, 8] width 94 height 13
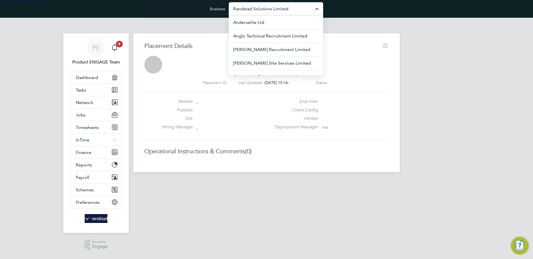
click at [284, 9] on input "Randstad Solutions Limited" at bounding box center [276, 8] width 94 height 13
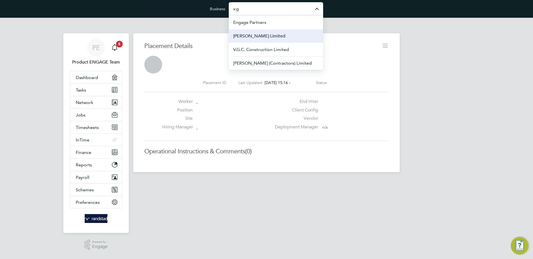
click at [270, 36] on span "[PERSON_NAME] Limited" at bounding box center [259, 36] width 52 height 7
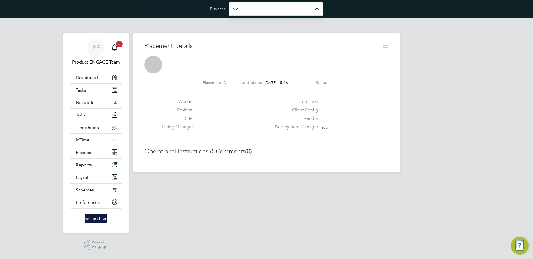
type input "[PERSON_NAME] Limited"
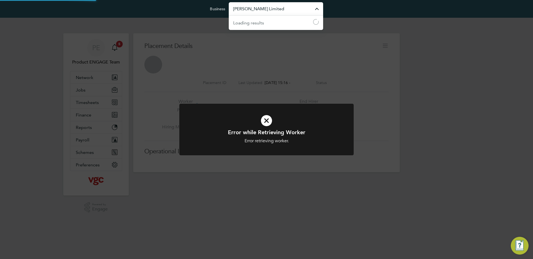
click at [277, 12] on input "V.G. Clements Limited" at bounding box center [276, 8] width 94 height 13
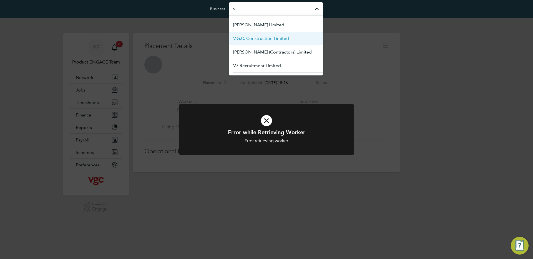
scroll to position [11, 0]
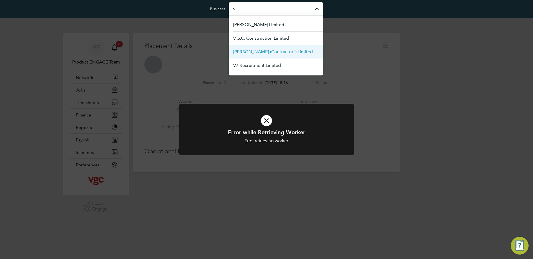
click at [266, 53] on span "[PERSON_NAME] (Contractors) Limited" at bounding box center [273, 52] width 80 height 7
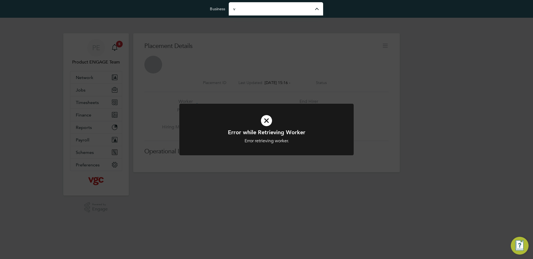
type input "[PERSON_NAME] (Contractors) Limited"
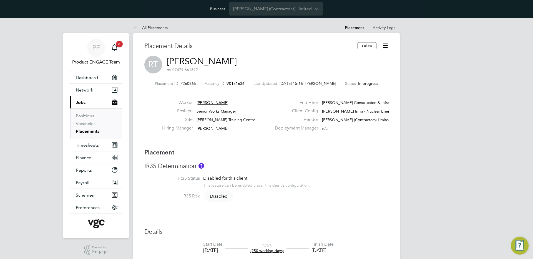
click at [386, 46] on icon at bounding box center [384, 45] width 7 height 7
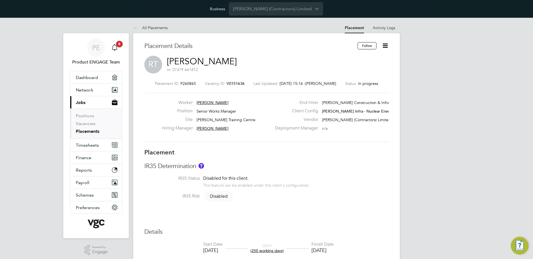
click at [183, 62] on link "[PERSON_NAME]" at bounding box center [202, 61] width 70 height 11
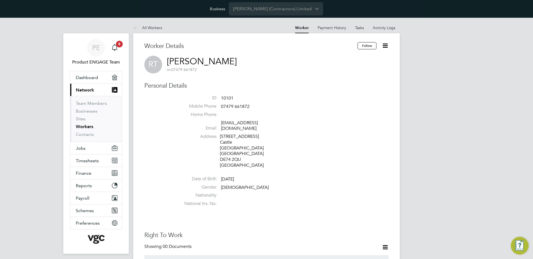
click at [386, 47] on icon at bounding box center [384, 45] width 7 height 7
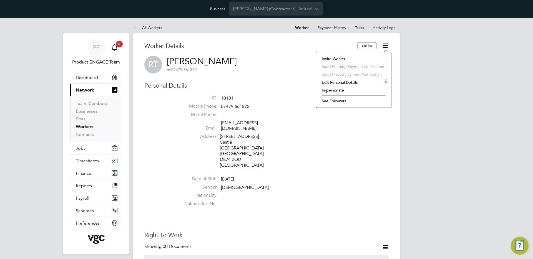
click at [343, 90] on li "Impersonate" at bounding box center [353, 90] width 69 height 8
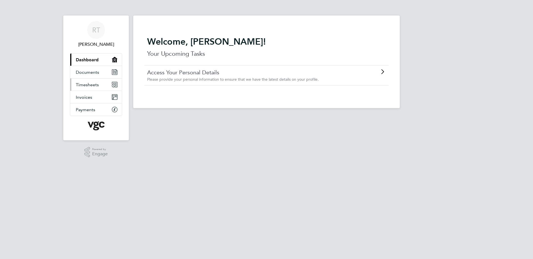
click at [97, 82] on link "Timesheets" at bounding box center [96, 85] width 52 height 12
click at [88, 84] on span "Timesheets" at bounding box center [87, 84] width 23 height 5
click at [89, 85] on span "Timesheets" at bounding box center [87, 84] width 23 height 5
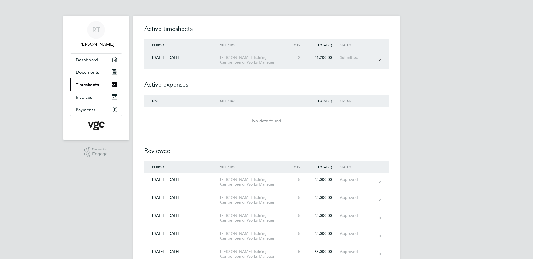
click at [356, 58] on div "Submitted" at bounding box center [357, 57] width 34 height 5
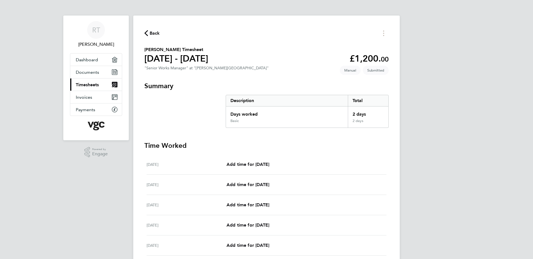
click at [155, 35] on span "Back" at bounding box center [155, 33] width 10 height 7
